Goal: Transaction & Acquisition: Purchase product/service

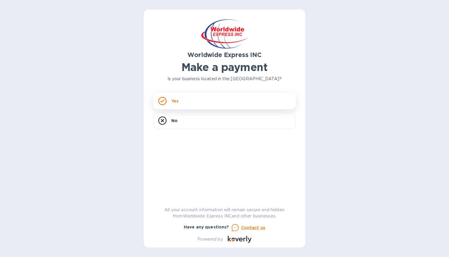
click at [187, 106] on div "Yes" at bounding box center [224, 101] width 143 height 17
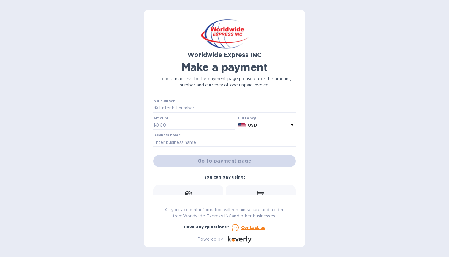
click at [187, 106] on input "text" at bounding box center [227, 108] width 138 height 9
paste input "B00024757"
click at [158, 108] on input "B00024757" at bounding box center [227, 108] width 138 height 9
type input "Invoice Number: B00024757"
click at [198, 126] on input "text" at bounding box center [196, 125] width 80 height 9
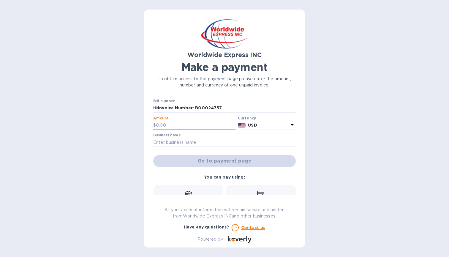
paste input "1,531.76"
type input "1,531.76"
click at [181, 141] on input "text" at bounding box center [224, 142] width 143 height 9
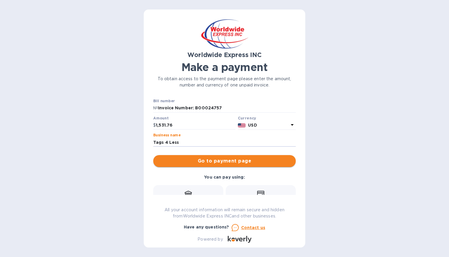
type input "Tags 4 Less"
click at [240, 163] on span "Go to payment page" at bounding box center [224, 160] width 133 height 7
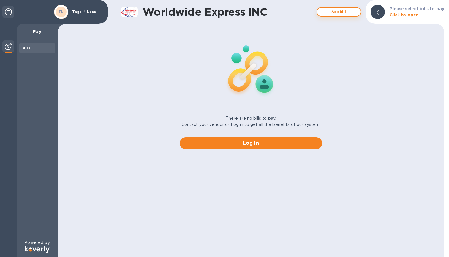
click at [346, 10] on span "Add bill" at bounding box center [339, 11] width 34 height 7
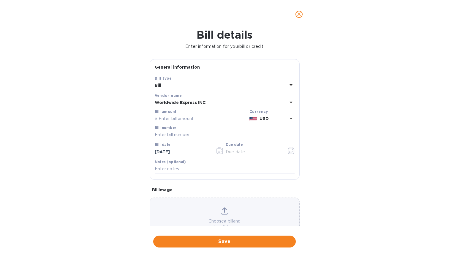
click at [182, 119] on input "text" at bounding box center [201, 118] width 92 height 9
paste input "1,531.76"
type input "1,531.76"
click at [174, 104] on b "Worldwide Express INC" at bounding box center [180, 102] width 51 height 5
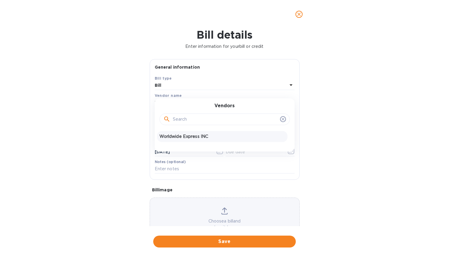
click at [367, 108] on div "Bill details Enter information for your bill or credit General information Save…" at bounding box center [224, 143] width 449 height 228
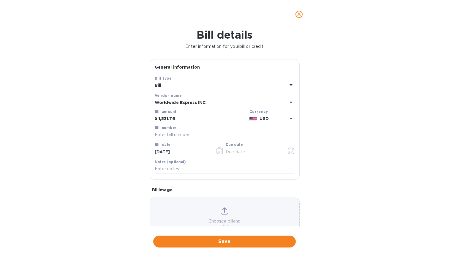
click at [180, 133] on input "text" at bounding box center [225, 134] width 140 height 9
paste input "B00024757"
type input "B00024757"
click at [239, 148] on input "text" at bounding box center [254, 151] width 56 height 9
click at [288, 151] on icon "button" at bounding box center [291, 150] width 7 height 7
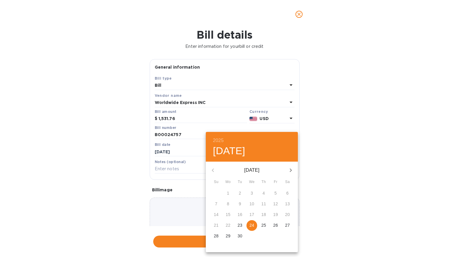
click at [262, 225] on p "25" at bounding box center [263, 225] width 5 height 6
type input "[DATE]"
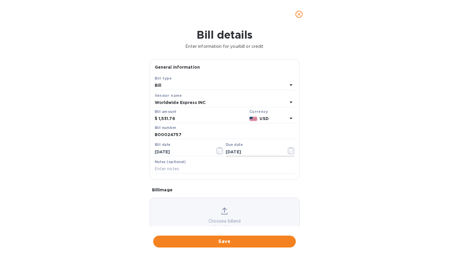
click at [288, 149] on icon "button" at bounding box center [291, 150] width 7 height 7
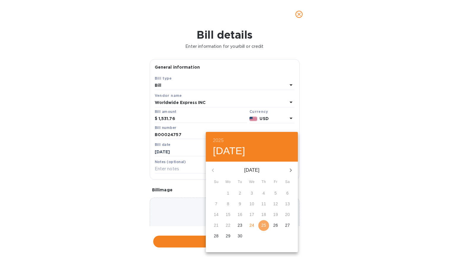
click at [263, 224] on p "25" at bounding box center [263, 225] width 5 height 6
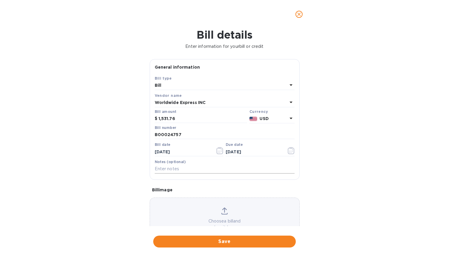
click at [201, 164] on input "text" at bounding box center [225, 168] width 140 height 9
paste input "B00024757"
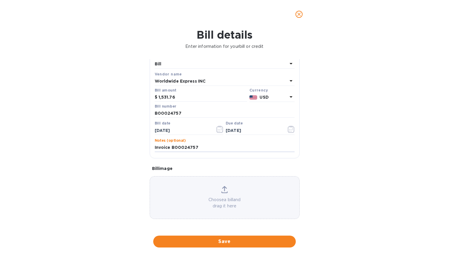
scroll to position [26, 0]
type input "Invoice B00024757"
click at [230, 238] on span "Save" at bounding box center [224, 241] width 133 height 7
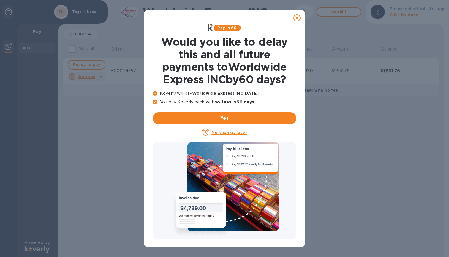
click at [297, 17] on icon at bounding box center [296, 17] width 7 height 7
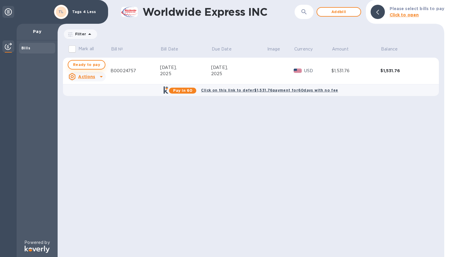
click at [99, 64] on button "Ready to pay" at bounding box center [87, 65] width 38 height 10
checkbox input "true"
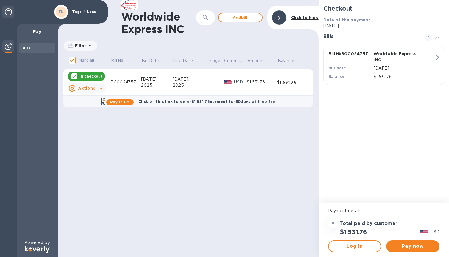
scroll to position [0, 0]
click at [414, 250] on button "Pay now" at bounding box center [412, 246] width 53 height 12
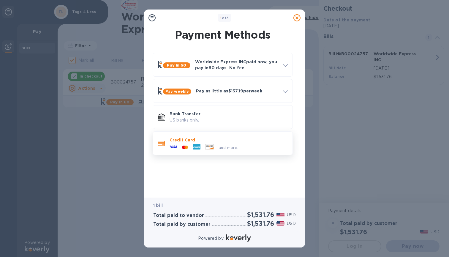
click at [243, 142] on p "Credit Card" at bounding box center [229, 140] width 118 height 6
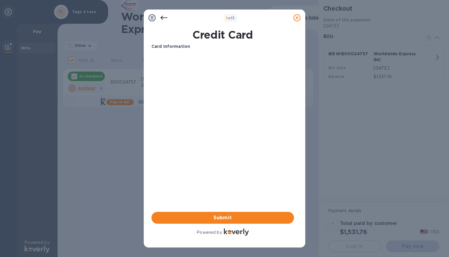
click at [163, 16] on icon at bounding box center [163, 17] width 7 height 7
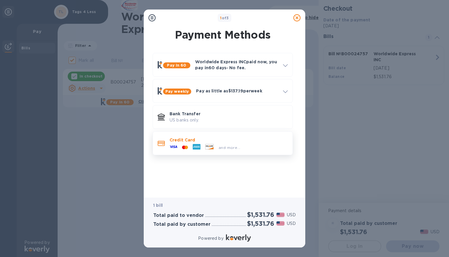
click at [229, 140] on p "Credit Card" at bounding box center [229, 140] width 118 height 6
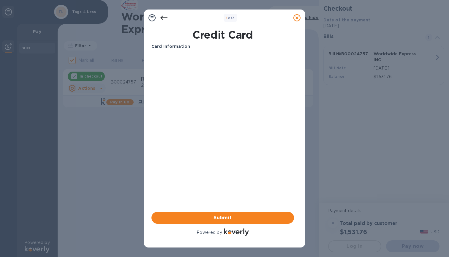
click at [268, 158] on div "Card Information Your browser does not support iframes Submit Powered by" at bounding box center [222, 139] width 143 height 193
click at [162, 16] on icon at bounding box center [163, 18] width 7 height 4
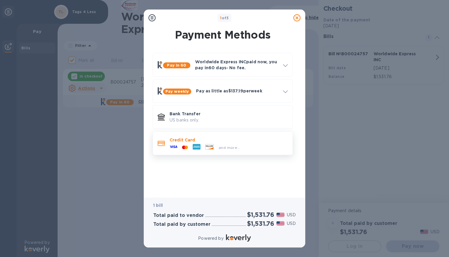
click at [190, 139] on p "Credit Card" at bounding box center [229, 140] width 118 height 6
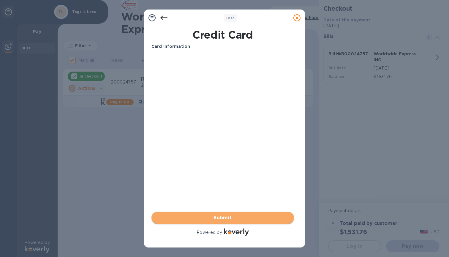
click at [226, 217] on span "Submit" at bounding box center [222, 217] width 133 height 7
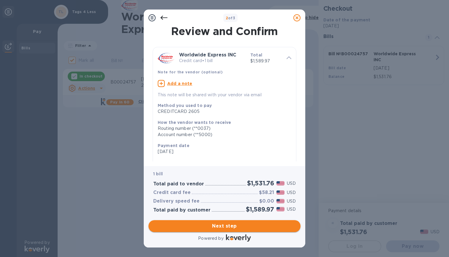
click at [238, 228] on span "Next step" at bounding box center [224, 225] width 143 height 7
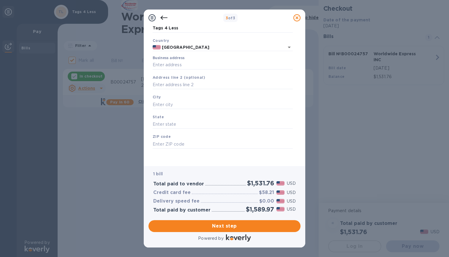
scroll to position [32, 0]
type input "[STREET_ADDRESS]"
type input "[GEOGRAPHIC_DATA]"
type input "FL"
type input "34292"
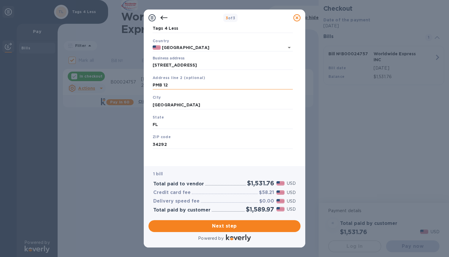
type input "PMB 121"
click at [236, 226] on span "Next step" at bounding box center [224, 225] width 143 height 7
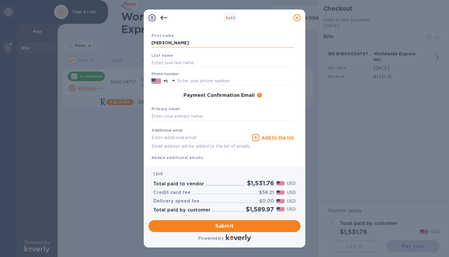
type input "[PERSON_NAME]"
type input "Levy"
type input "6142889555"
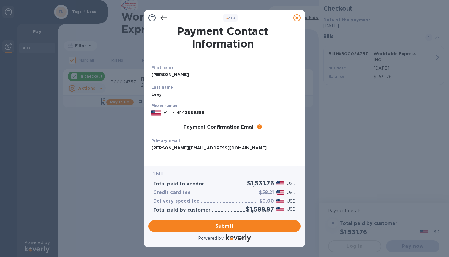
scroll to position [0, 0]
type input "[PERSON_NAME][EMAIL_ADDRESS][DOMAIN_NAME]"
click at [231, 227] on span "Submit" at bounding box center [224, 225] width 143 height 7
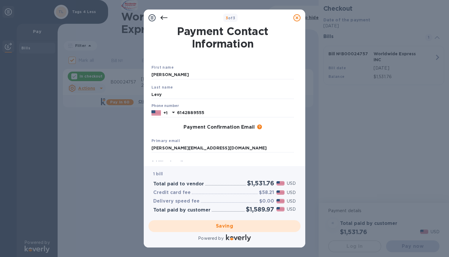
checkbox input "false"
